Goal: Task Accomplishment & Management: Use online tool/utility

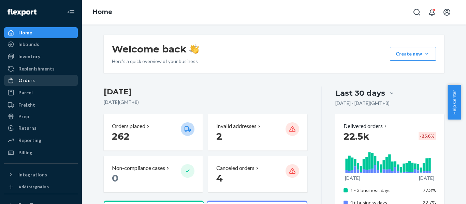
click at [29, 80] on div "Orders" at bounding box center [26, 80] width 16 height 7
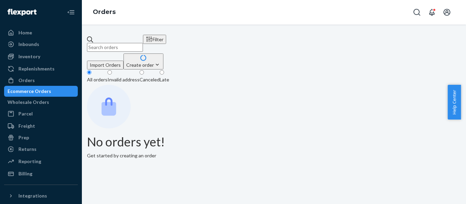
click at [143, 43] on input "text" at bounding box center [115, 47] width 56 height 9
paste input "US25340818"
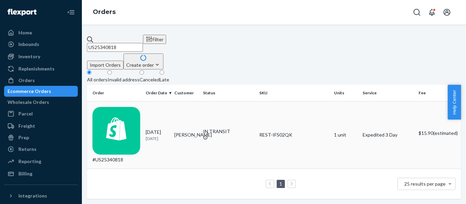
type input "US25340818"
click at [122, 107] on div "#US25340818" at bounding box center [116, 135] width 48 height 56
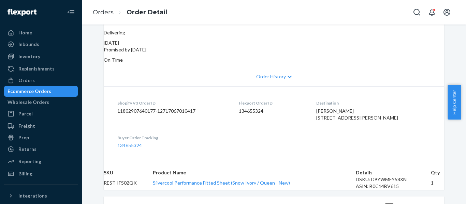
scroll to position [227, 0]
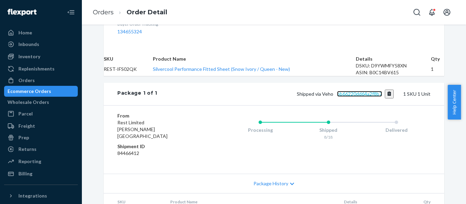
click at [363, 97] on link "bb66220dd64a2f8b7" at bounding box center [359, 94] width 45 height 6
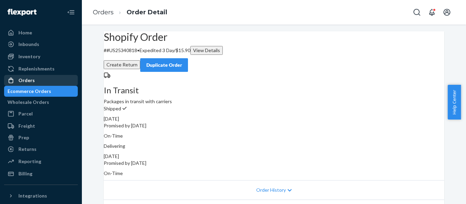
drag, startPoint x: 32, startPoint y: 79, endPoint x: 5, endPoint y: 83, distance: 27.5
click at [32, 79] on div "Orders" at bounding box center [26, 80] width 16 height 7
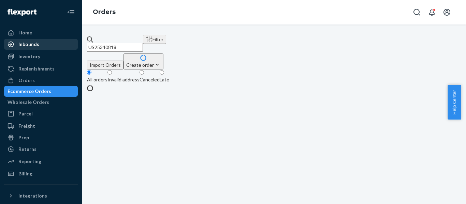
drag, startPoint x: 134, startPoint y: 40, endPoint x: 56, endPoint y: 41, distance: 78.4
click at [57, 41] on div "Home Inbounds Shipping Plans Problems Inventory Products Replenishments Orders …" at bounding box center [233, 102] width 466 height 204
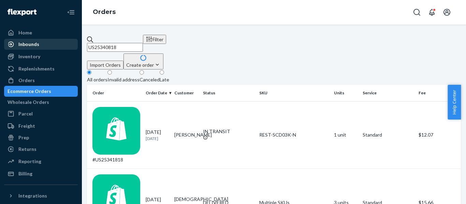
paste input "39"
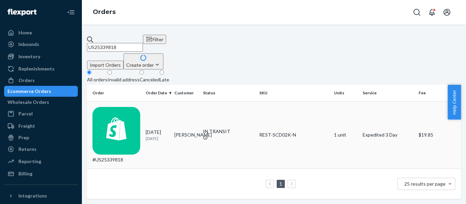
type input "US25339818"
click at [129, 107] on div "#US25339818" at bounding box center [116, 135] width 48 height 56
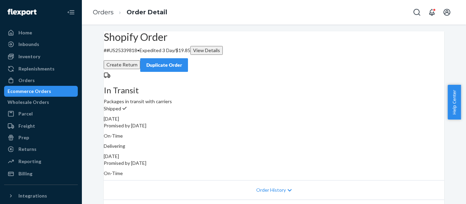
click at [286, 38] on div "Shopify Order # #US25339818 • Expedited 3 Day / $19.85 View Details Create Retu…" at bounding box center [274, 51] width 340 height 41
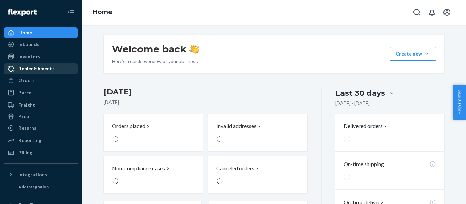
drag, startPoint x: 25, startPoint y: 80, endPoint x: 50, endPoint y: 71, distance: 26.7
click at [25, 80] on div "Orders" at bounding box center [26, 80] width 16 height 7
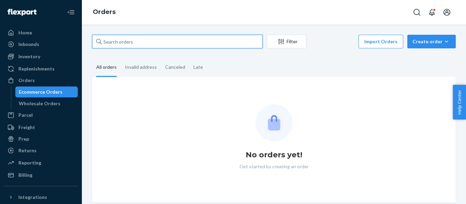
click at [149, 41] on input "text" at bounding box center [177, 42] width 170 height 14
paste input "US25337706"
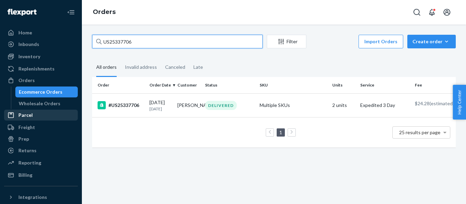
type input "US25337706"
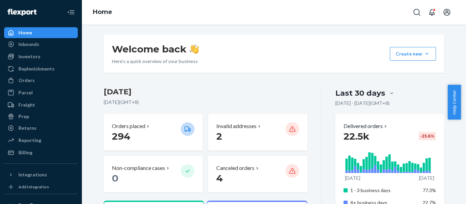
drag, startPoint x: 265, startPoint y: 50, endPoint x: 272, endPoint y: 50, distance: 7.8
click at [268, 50] on div "Welcome back Here’s a quick overview of your business Create new Create new inb…" at bounding box center [274, 54] width 340 height 38
click at [425, 55] on button "Create new Create new inbound Create new order Create new product" at bounding box center [413, 54] width 46 height 14
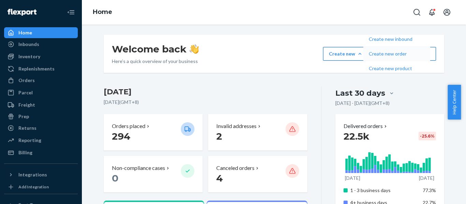
click at [412, 56] on span "Create new order" at bounding box center [391, 53] width 44 height 5
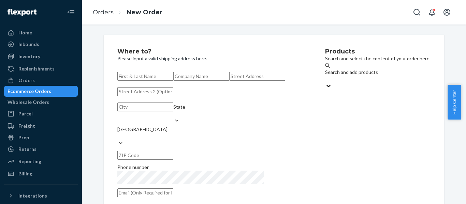
click at [325, 75] on div "Search and add products" at bounding box center [351, 72] width 53 height 7
click at [325, 76] on input "Search and add products" at bounding box center [325, 79] width 1 height 7
paste input "SCD06K"
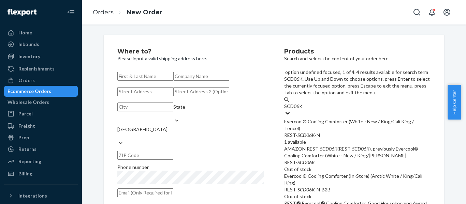
type input "SCD06K"
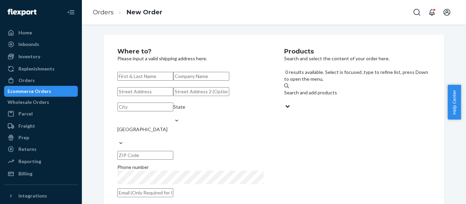
paste input "REST-ITS07FQD"
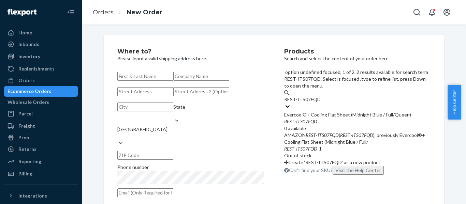
scroll to position [41, 0]
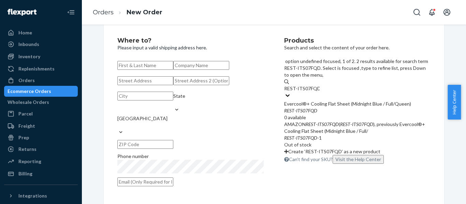
type input "REST-ITS07FQD"
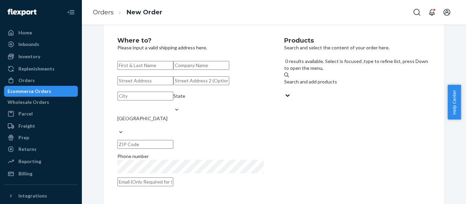
paste input "SCD03Q"
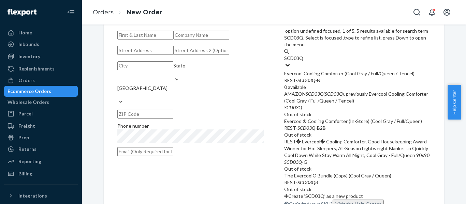
scroll to position [0, 0]
type input "SCD03Q"
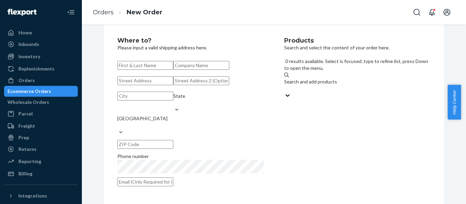
paste input "SCD07T"
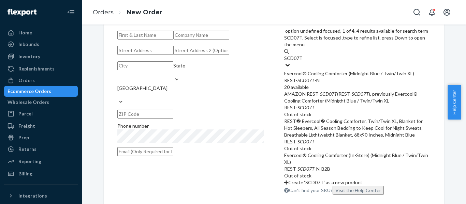
type input "SCD07T"
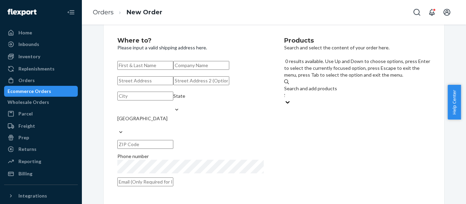
click at [314, 85] on div "Search and add products" at bounding box center [357, 88] width 146 height 7
click at [285, 92] on input "SCD07T" at bounding box center [284, 95] width 1 height 7
paste input "SCD03T"
type input "SCD03T"
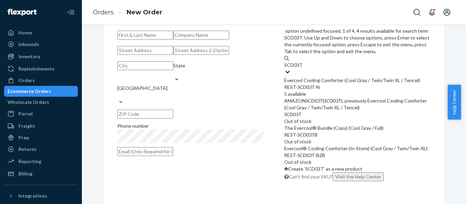
click at [328, 77] on div "Evercool Cooling Comforter (Cool Gray / Twin/Twin XL / Tencel)" at bounding box center [357, 80] width 146 height 7
click at [302, 62] on input "SCD03T" at bounding box center [293, 65] width 18 height 7
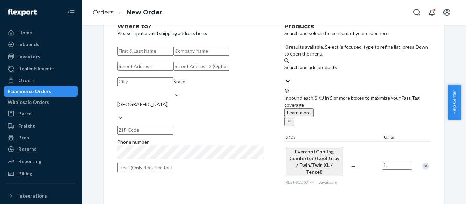
click at [317, 64] on div "Search and add products" at bounding box center [357, 67] width 146 height 7
click at [285, 71] on input "SCD03T" at bounding box center [284, 74] width 1 height 7
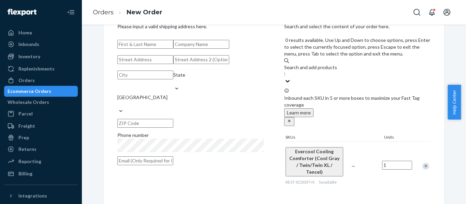
click at [422, 163] on div "Remove Item" at bounding box center [425, 166] width 7 height 7
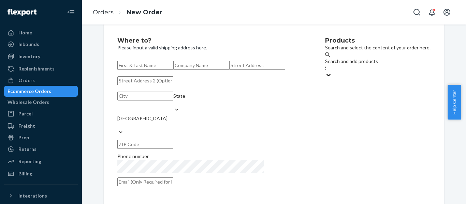
click at [325, 58] on div "Search and add products" at bounding box center [351, 61] width 53 height 7
click at [325, 65] on input "SCD03T" at bounding box center [325, 68] width 1 height 7
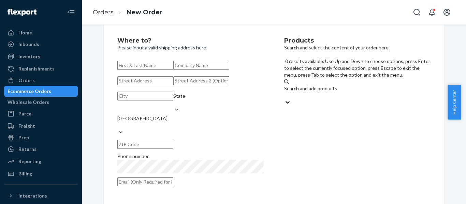
paste input "REST-SCD03T"
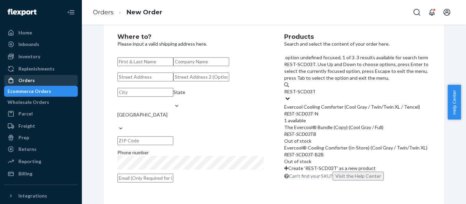
type input "REST-SCD03T"
